Goal: Register for event/course

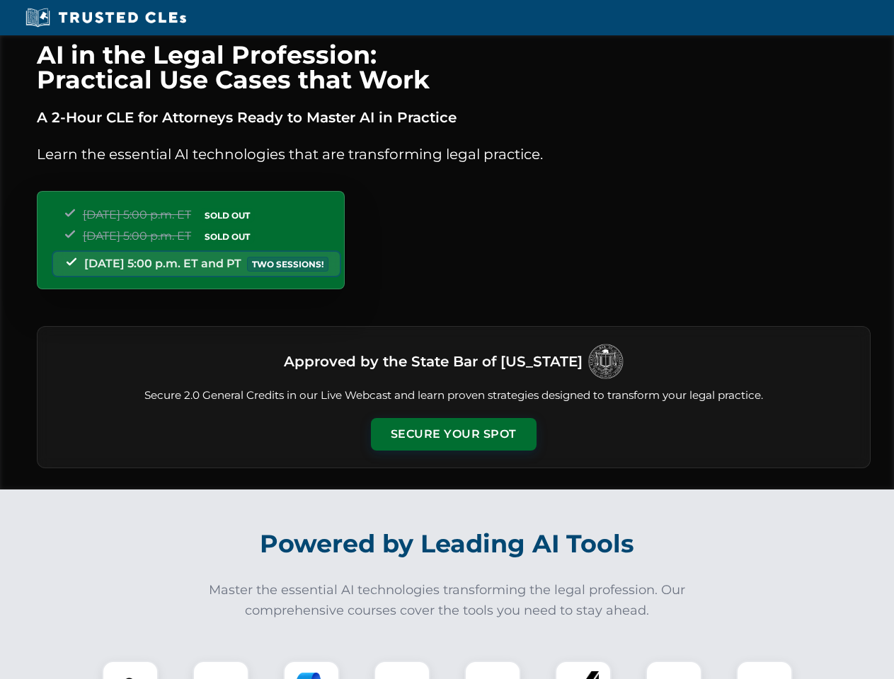
click at [453, 435] on button "Secure Your Spot" at bounding box center [454, 434] width 166 height 33
